Goal: Transaction & Acquisition: Purchase product/service

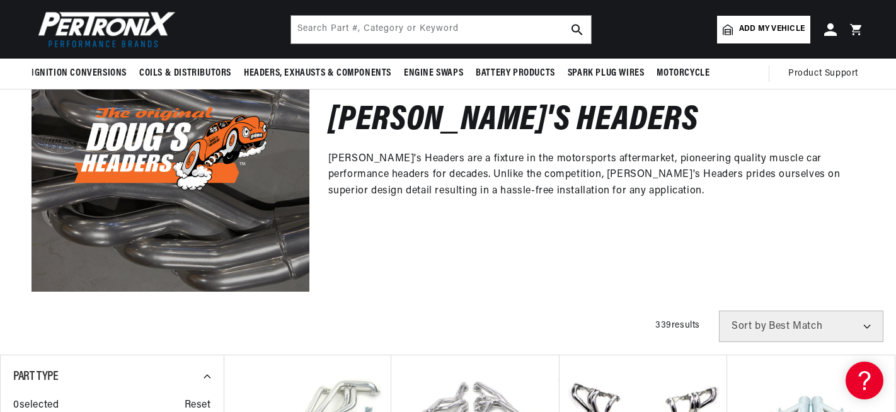
click at [784, 26] on span "Add my vehicle" at bounding box center [772, 29] width 66 height 12
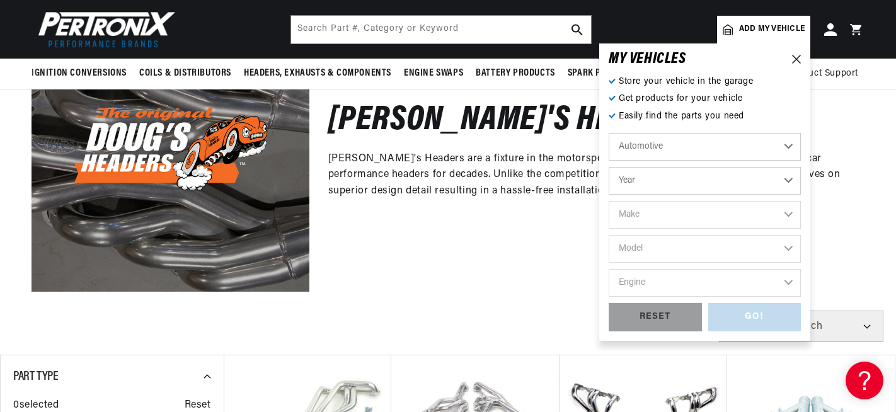
click at [791, 145] on select "Automotive Agricultural Industrial Marine Motorcycle" at bounding box center [705, 147] width 192 height 28
click at [609, 133] on select "Automotive Agricultural Industrial Marine Motorcycle" at bounding box center [705, 147] width 192 height 28
click at [787, 180] on select "Year 2026 2025 2024 2023 2022 2021 2020 2019 2018 2017 2016 2015 2014 2013 2012…" at bounding box center [705, 181] width 192 height 28
select select "1978"
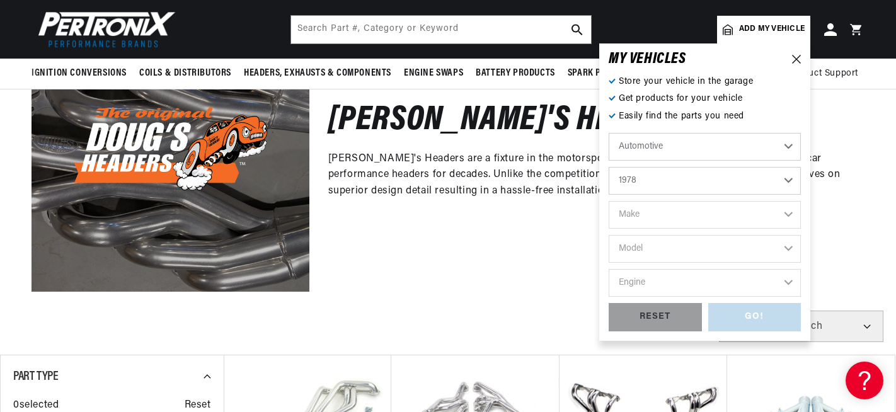
click at [609, 167] on select "Year 2026 2025 2024 2023 2022 2021 2020 2019 2018 2017 2016 2015 2014 2013 2012…" at bounding box center [705, 181] width 192 height 28
select select "1978"
click at [788, 217] on select "Make Alfa Romeo American Motors Audi Avanti BMW Buick Cadillac Checker Chevrole…" at bounding box center [705, 215] width 192 height 28
select select "Chevrolet"
click at [609, 201] on select "Make Alfa Romeo American Motors Audi Avanti BMW Buick Cadillac Checker Chevrole…" at bounding box center [705, 215] width 192 height 28
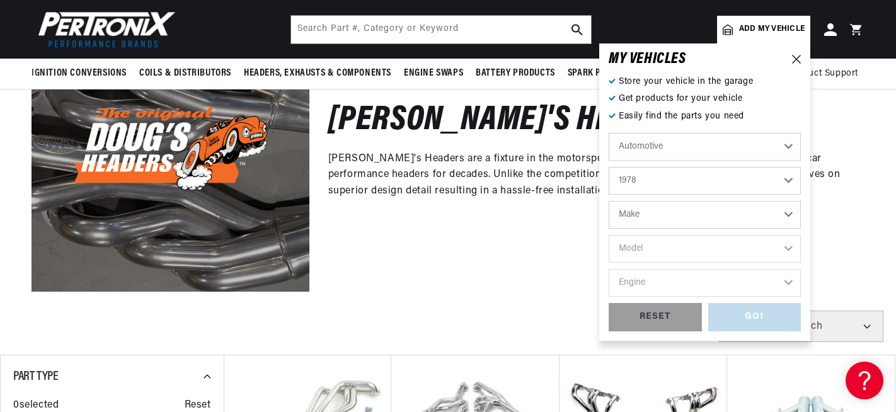
select select "Chevrolet"
click at [790, 245] on select "Model C10 C10 Suburban C20 C20 Suburban C30 C50 Camaro Caprice Corvette El Cami…" at bounding box center [705, 249] width 192 height 28
select select "Corvette"
click at [609, 235] on select "Model C10 C10 Suburban C20 C20 Suburban C30 C50 Camaro Caprice Corvette El Cami…" at bounding box center [705, 249] width 192 height 28
select select "Corvette"
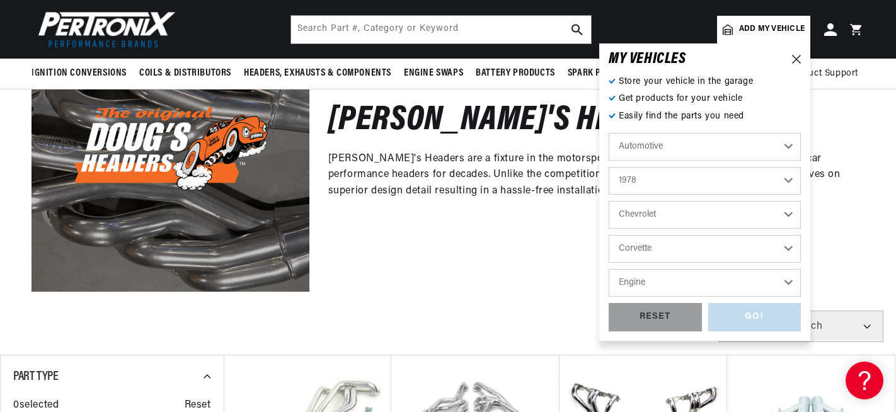
click at [788, 284] on select "Engine 5.7L" at bounding box center [705, 283] width 192 height 28
select select "5.7L"
click at [609, 269] on select "Engine 5.7L" at bounding box center [705, 283] width 192 height 28
select select "5.7L"
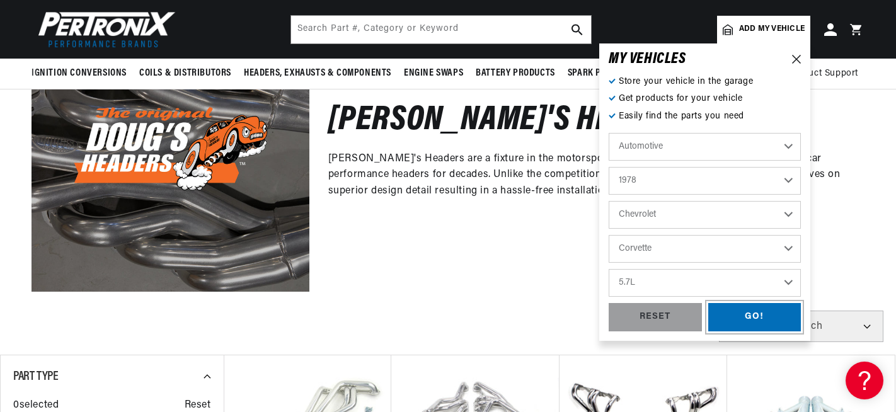
click at [771, 321] on div "GO!" at bounding box center [754, 317] width 93 height 28
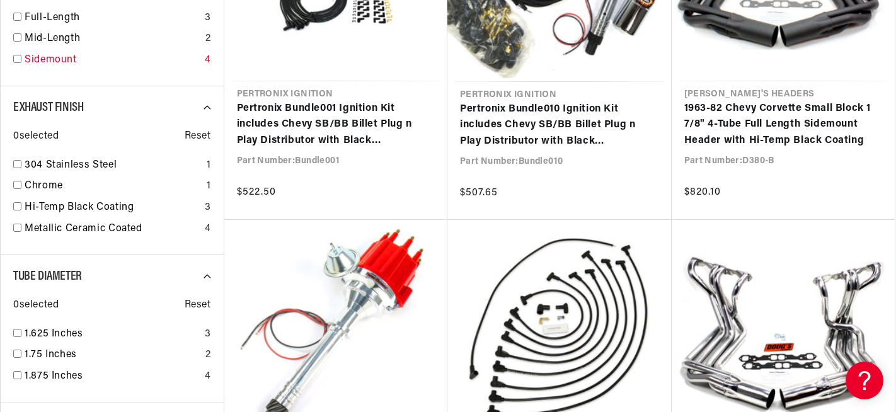
click at [17, 60] on input "checkbox" at bounding box center [17, 59] width 8 height 8
checkbox input "false"
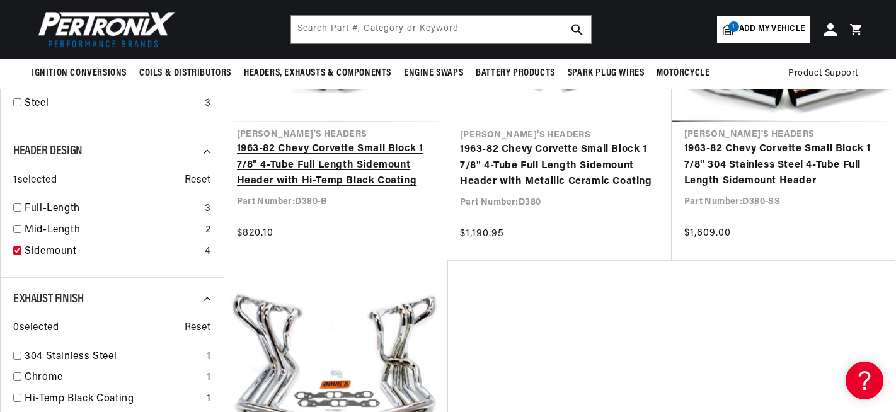
click at [384, 156] on link "1963-82 Chevy Corvette Small Block 1 7/8" 4-Tube Full Length Sidemount Header w…" at bounding box center [336, 165] width 199 height 49
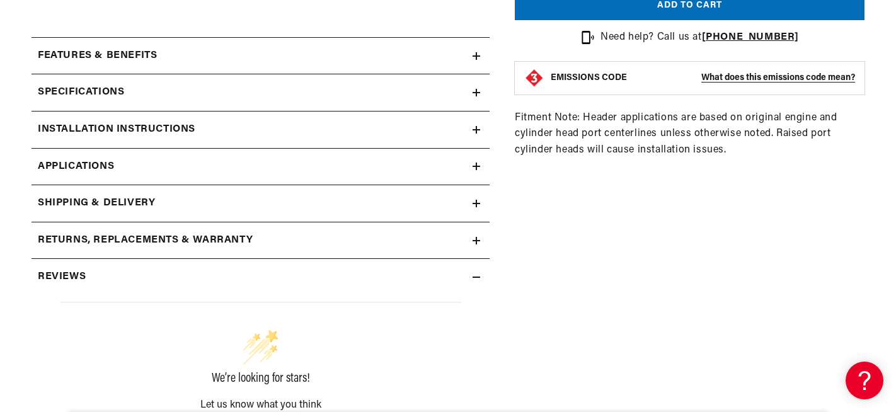
click at [470, 133] on div "Installation instructions" at bounding box center [252, 130] width 441 height 16
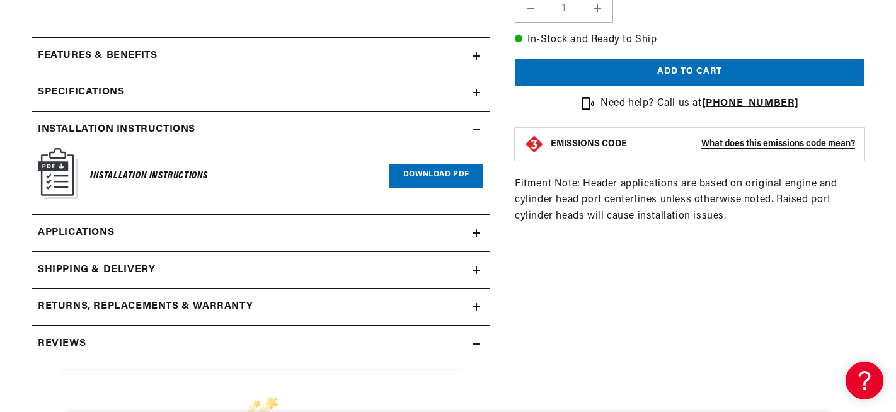
click at [476, 127] on icon at bounding box center [477, 130] width 8 height 8
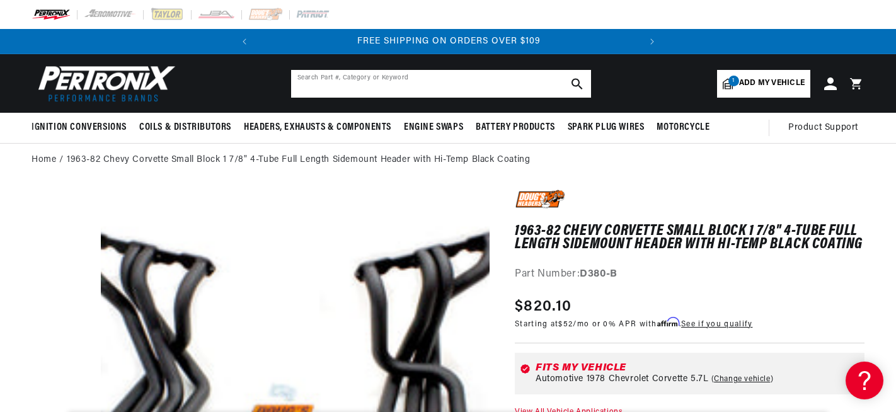
click at [463, 79] on input "text" at bounding box center [441, 84] width 300 height 28
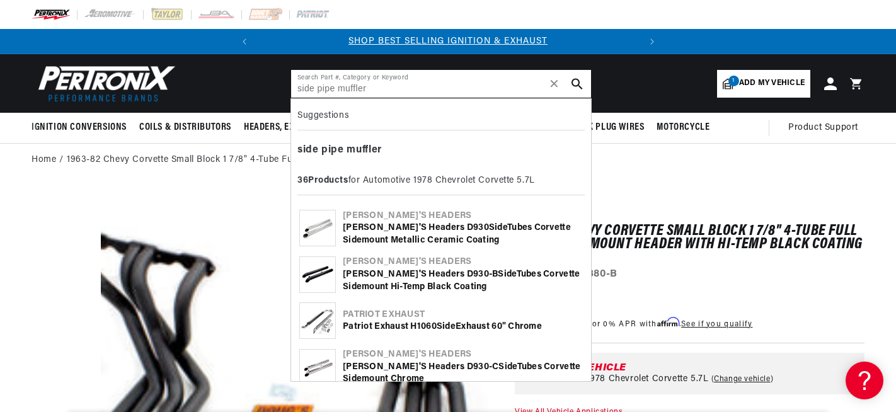
type input "side pipe muffler"
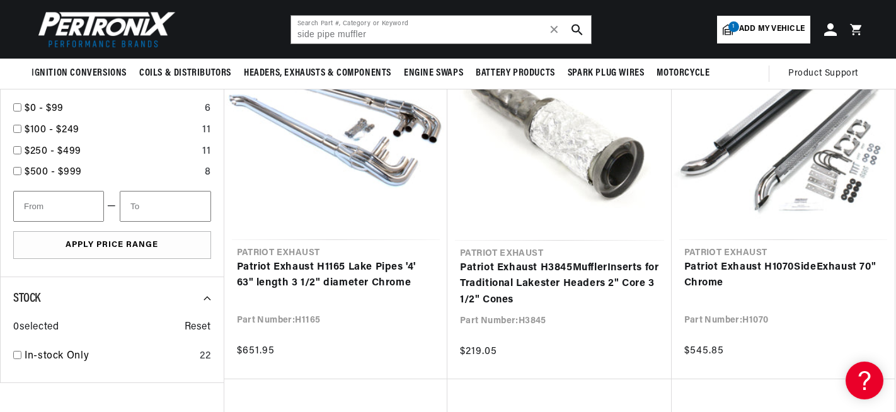
scroll to position [0, 382]
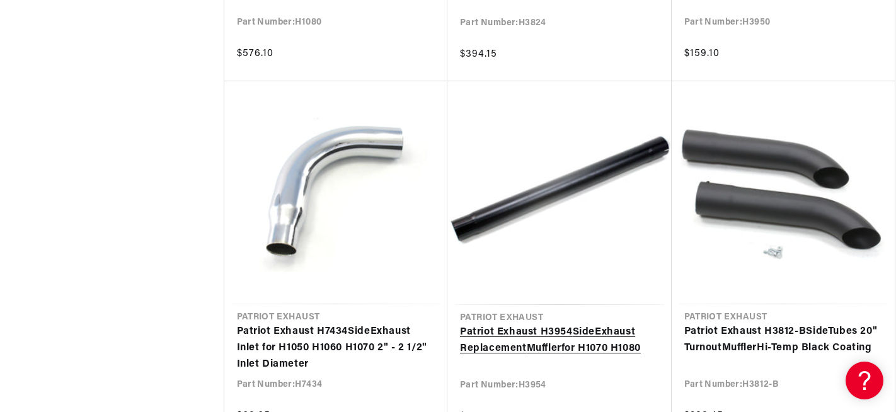
click at [583, 333] on link "Patriot Exhaust H3954 Side Exhaust Replacement Muffler for H1070 H1080" at bounding box center [559, 341] width 199 height 32
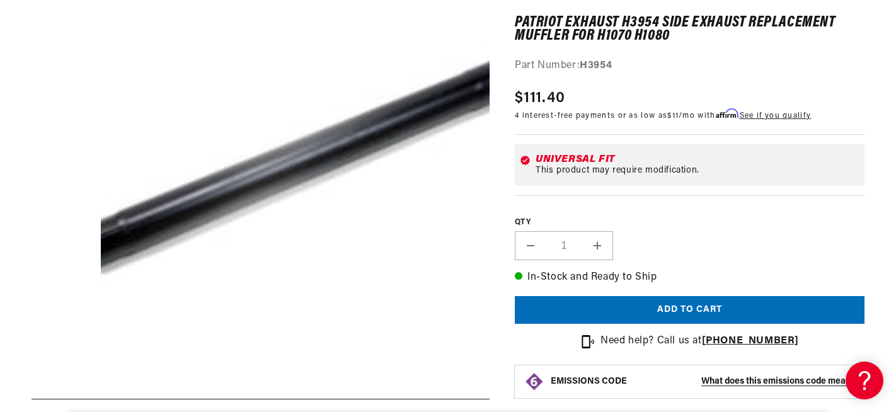
scroll to position [230, 0]
